Goal: Find contact information: Find contact information

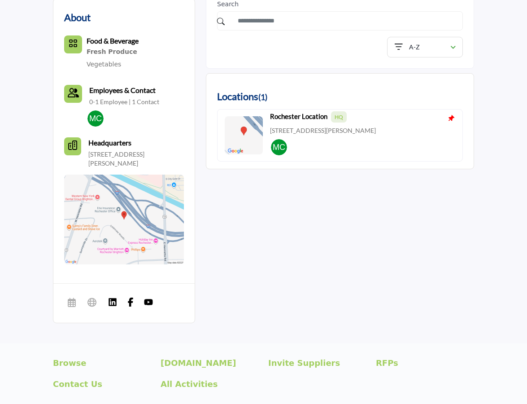
scroll to position [255, 0]
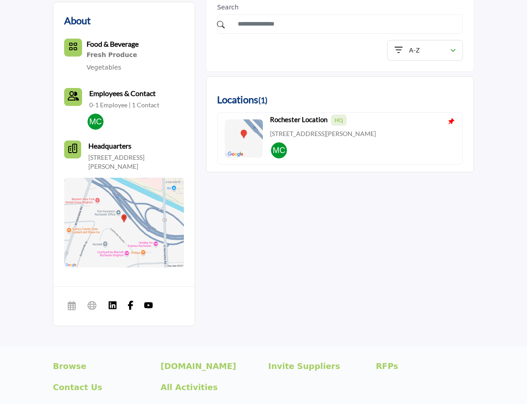
click at [69, 144] on icon "Headquarter icon" at bounding box center [72, 148] width 9 height 9
click at [70, 145] on icon "Headquarter icon" at bounding box center [72, 148] width 9 height 9
click at [76, 93] on icon "Contact-Employee Icon" at bounding box center [73, 95] width 11 height 9
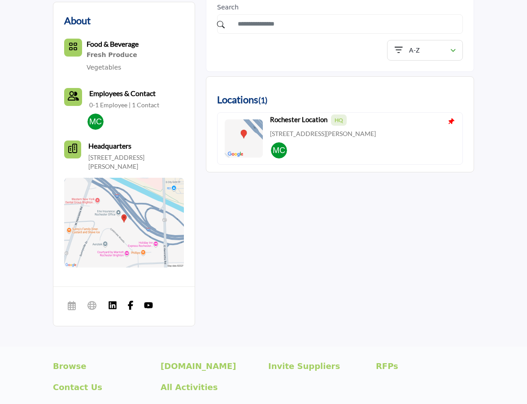
click at [76, 93] on icon "Contact-Employee Icon" at bounding box center [73, 95] width 11 height 9
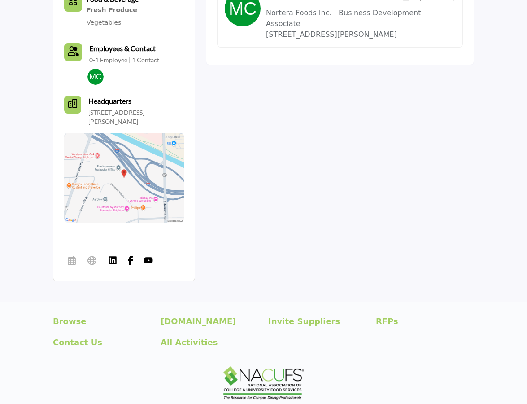
scroll to position [210, 0]
